Goal: Navigation & Orientation: Understand site structure

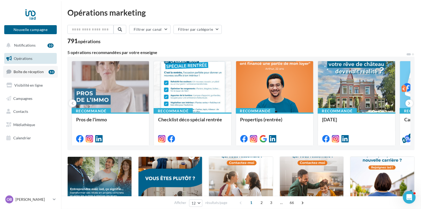
click at [30, 71] on span "Boîte de réception" at bounding box center [29, 72] width 30 height 5
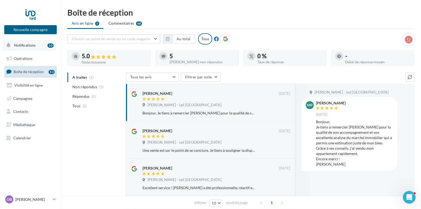
click at [31, 44] on span "Notifications" at bounding box center [24, 45] width 21 height 5
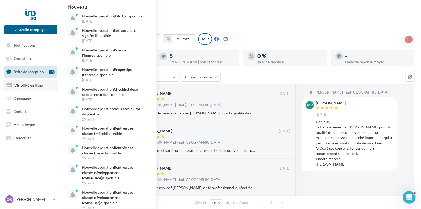
click at [26, 84] on span "Visibilité en ligne" at bounding box center [28, 85] width 28 height 5
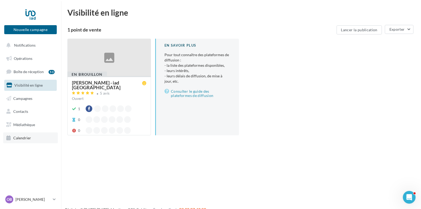
click at [23, 138] on span "Calendrier" at bounding box center [22, 138] width 18 height 5
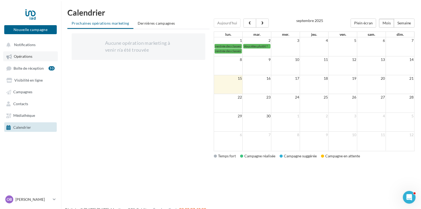
click at [25, 57] on span "Opérations" at bounding box center [23, 56] width 19 height 5
